Goal: Go to known website: Access a specific website the user already knows

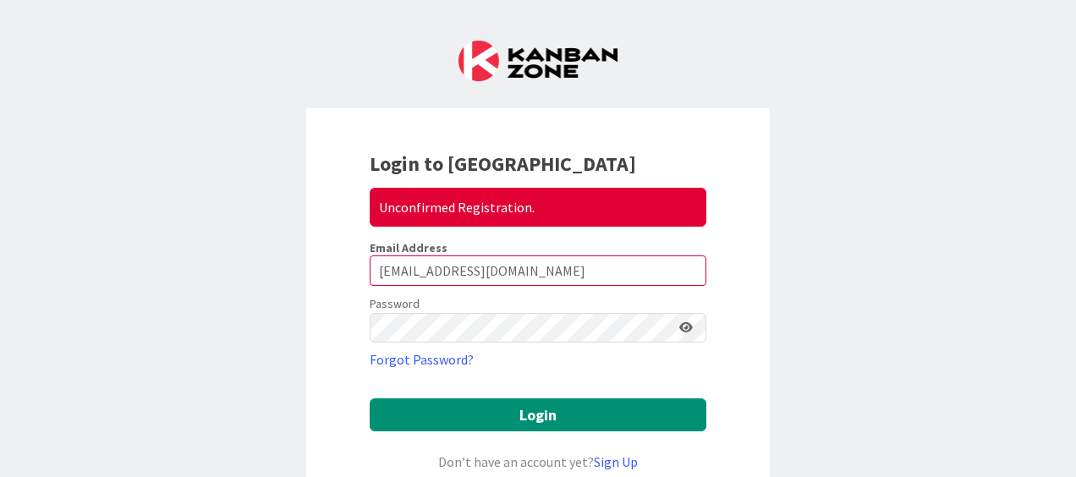
scroll to position [254, 0]
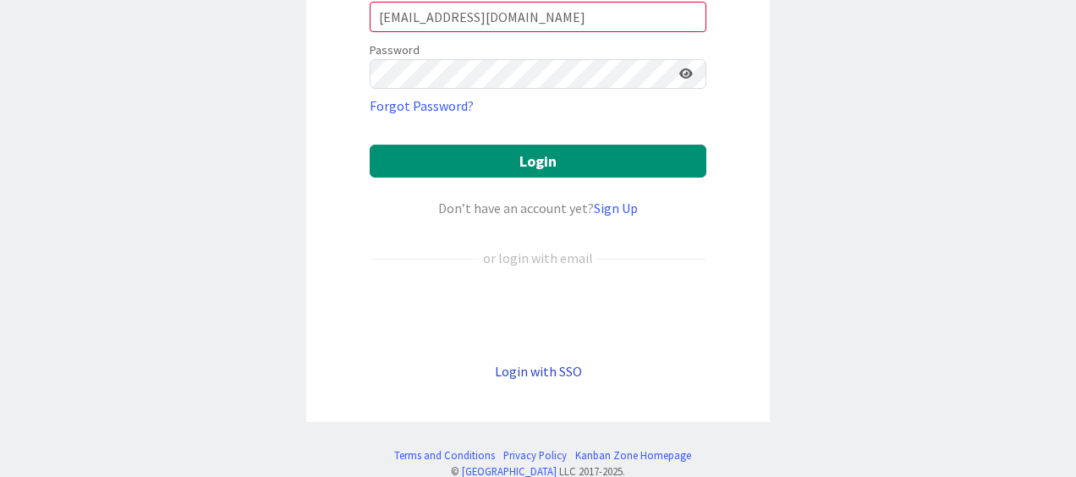
click at [551, 370] on link "Login with SSO" at bounding box center [538, 371] width 87 height 17
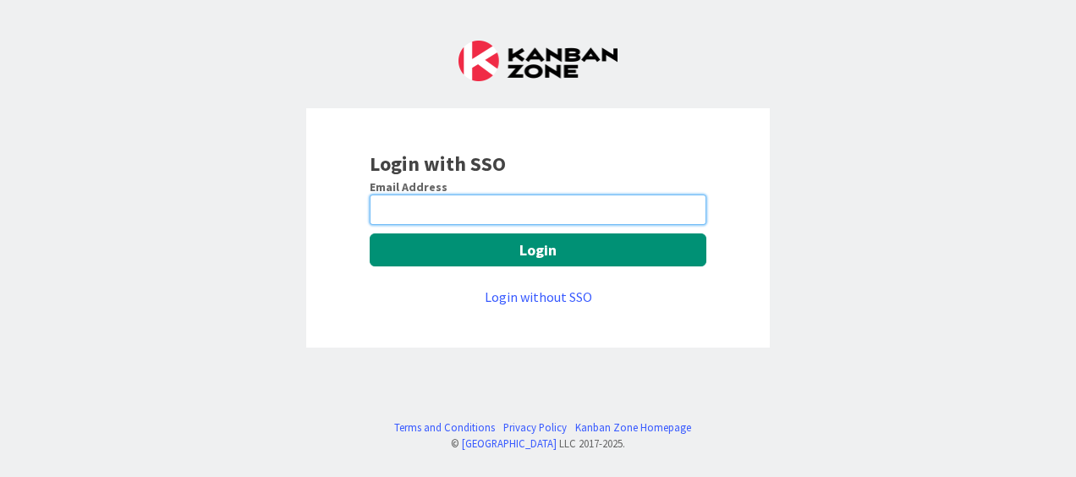
click at [484, 202] on input "email" at bounding box center [538, 209] width 337 height 30
type input "[EMAIL_ADDRESS][DOMAIN_NAME]"
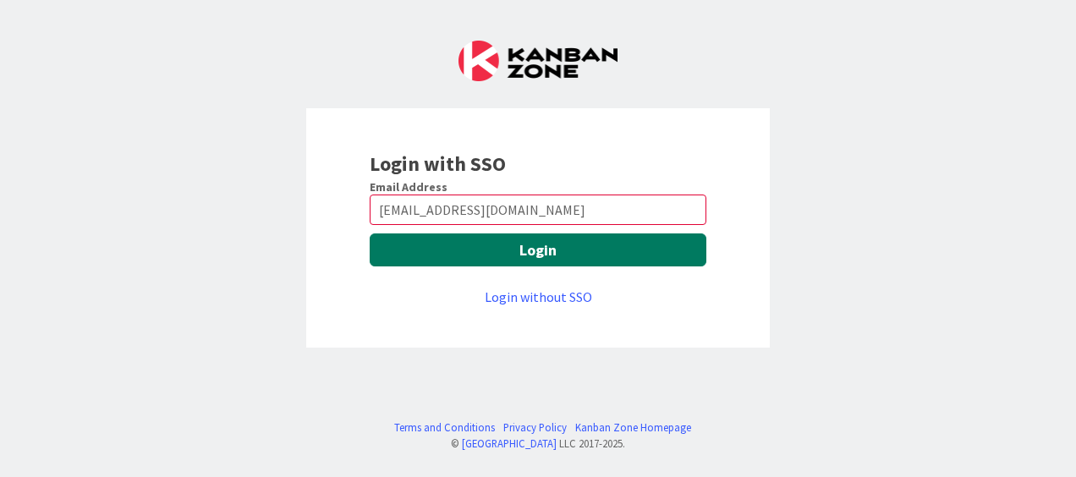
click at [523, 249] on button "Login" at bounding box center [538, 249] width 337 height 33
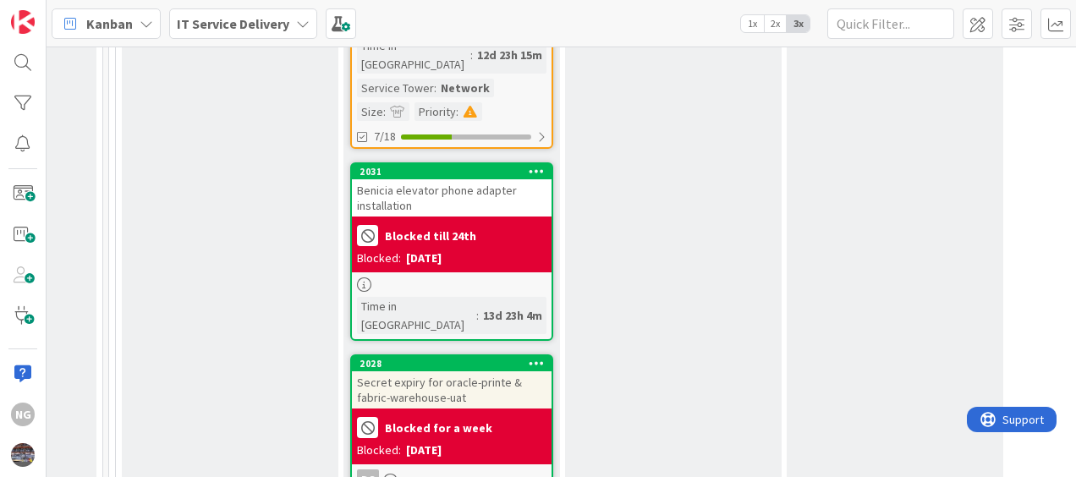
scroll to position [1691, 1065]
